Goal: Task Accomplishment & Management: Complete application form

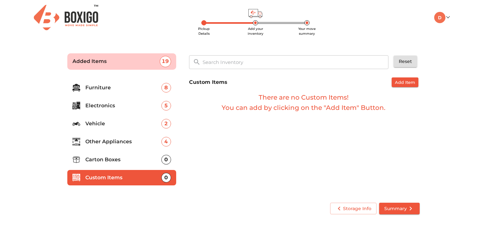
click at [114, 157] on p "Carton Boxes" at bounding box center [123, 160] width 76 height 8
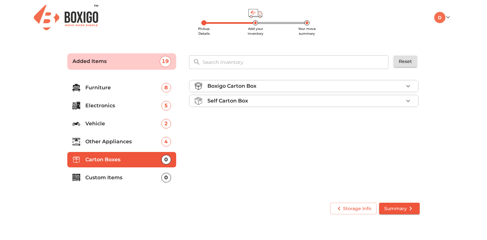
click at [321, 88] on div "Boxigo Carton Box" at bounding box center [305, 86] width 196 height 8
click at [402, 101] on span "Add" at bounding box center [402, 101] width 14 height 7
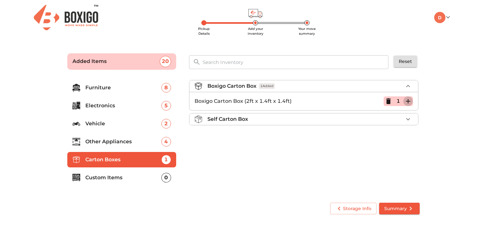
click at [408, 101] on icon "button" at bounding box center [407, 101] width 5 height 5
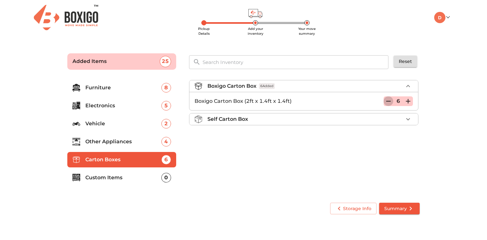
click at [392, 99] on button "button" at bounding box center [388, 102] width 10 height 10
click at [405, 100] on icon "button" at bounding box center [408, 102] width 8 height 8
click at [396, 210] on span "Summary" at bounding box center [399, 209] width 30 height 8
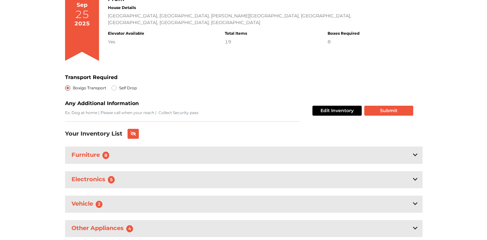
scroll to position [110, 0]
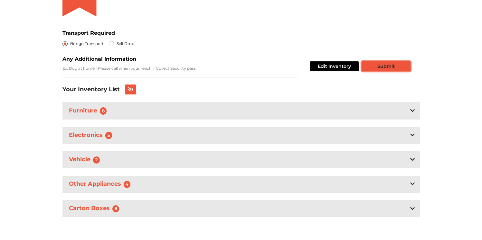
click at [384, 68] on button "Submit" at bounding box center [385, 66] width 49 height 10
